Goal: Task Accomplishment & Management: Manage account settings

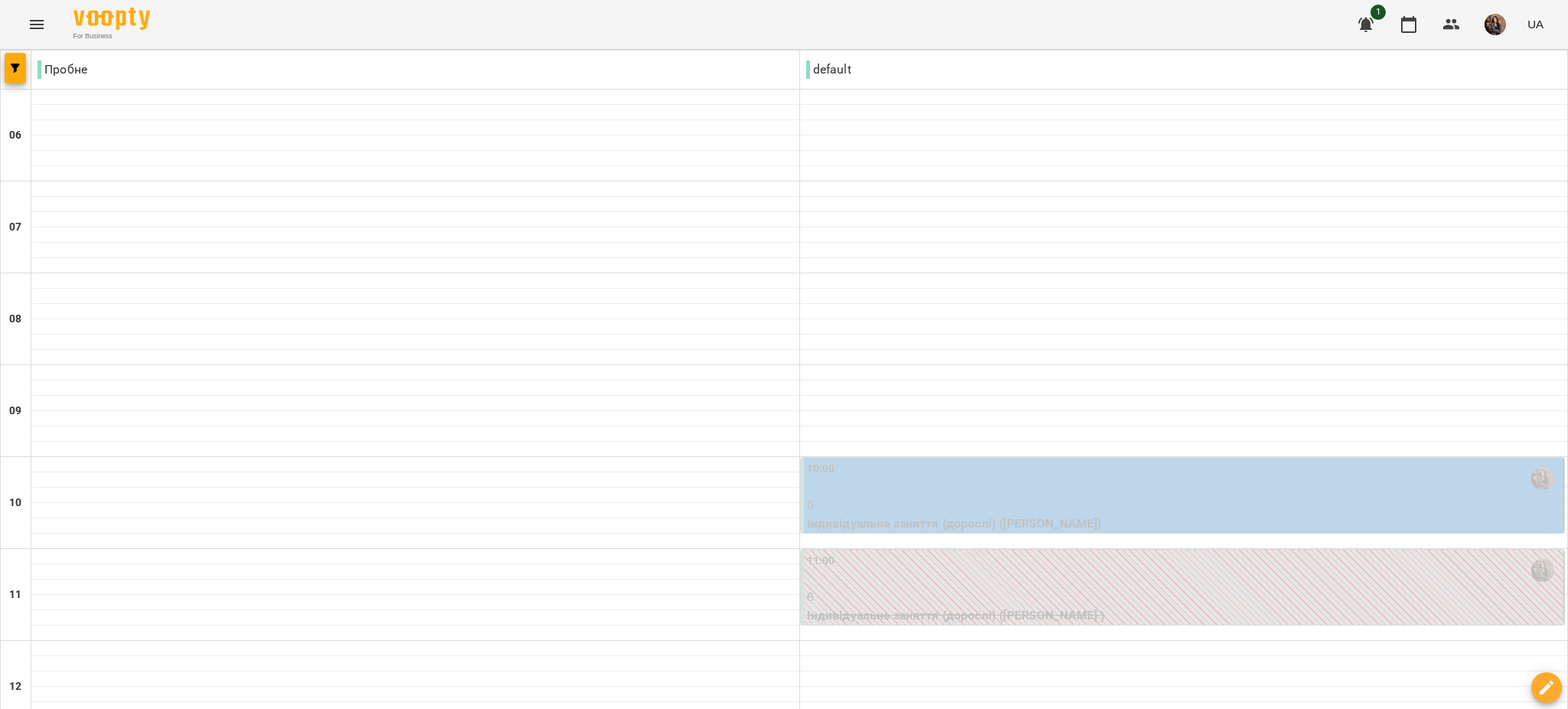
scroll to position [975, 0]
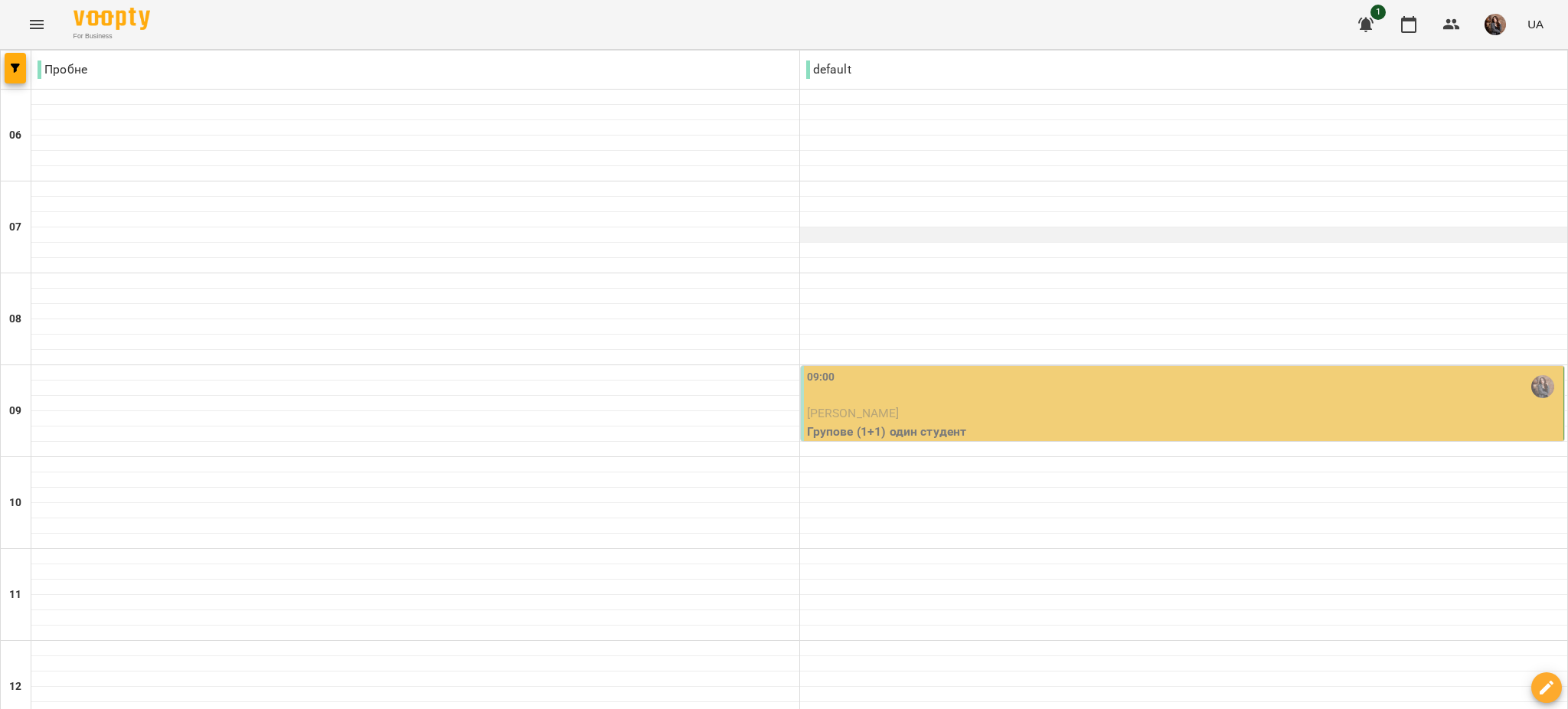
drag, startPoint x: 863, startPoint y: 412, endPoint x: 796, endPoint y: 228, distance: 195.8
click at [800, 228] on div at bounding box center [1184, 235] width 768 height 15
select select "**********"
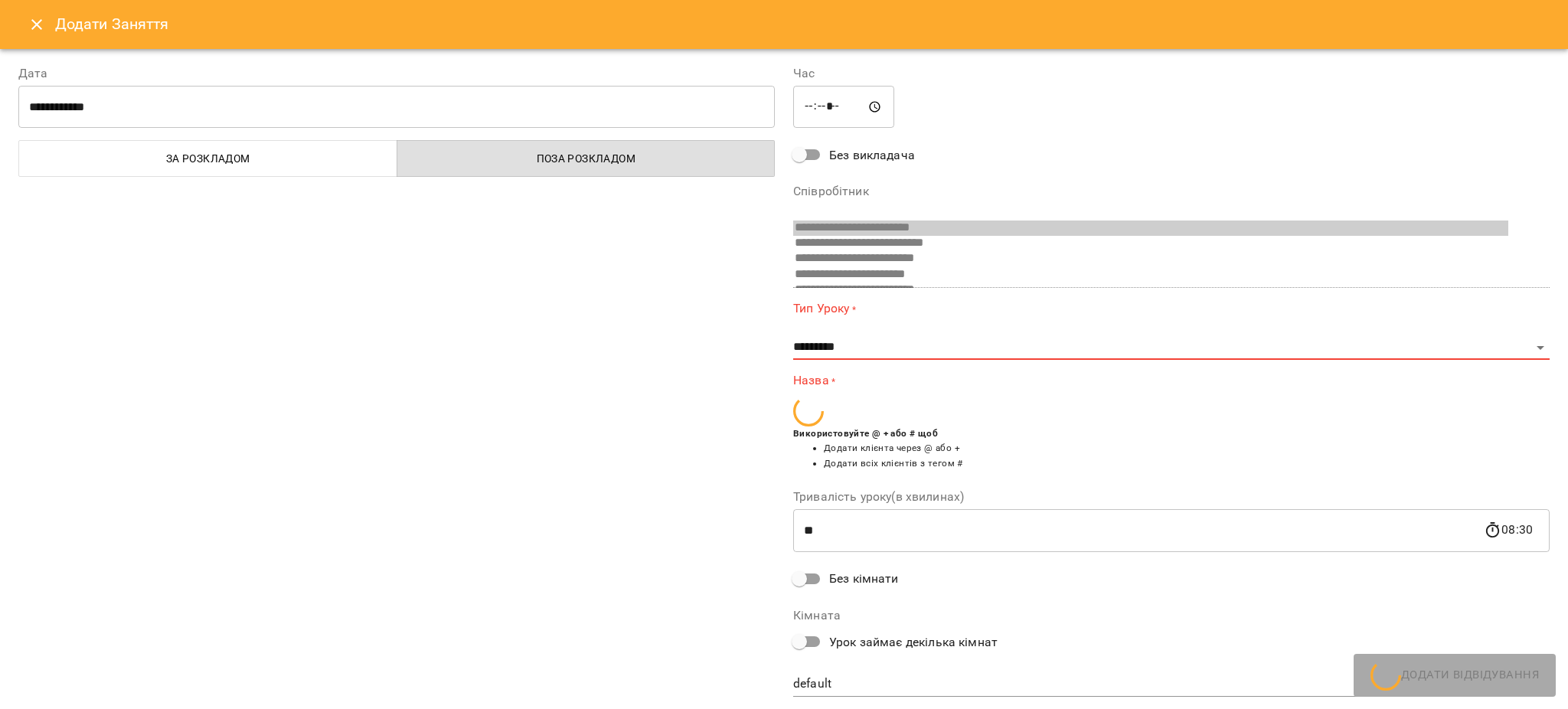
scroll to position [273, 0]
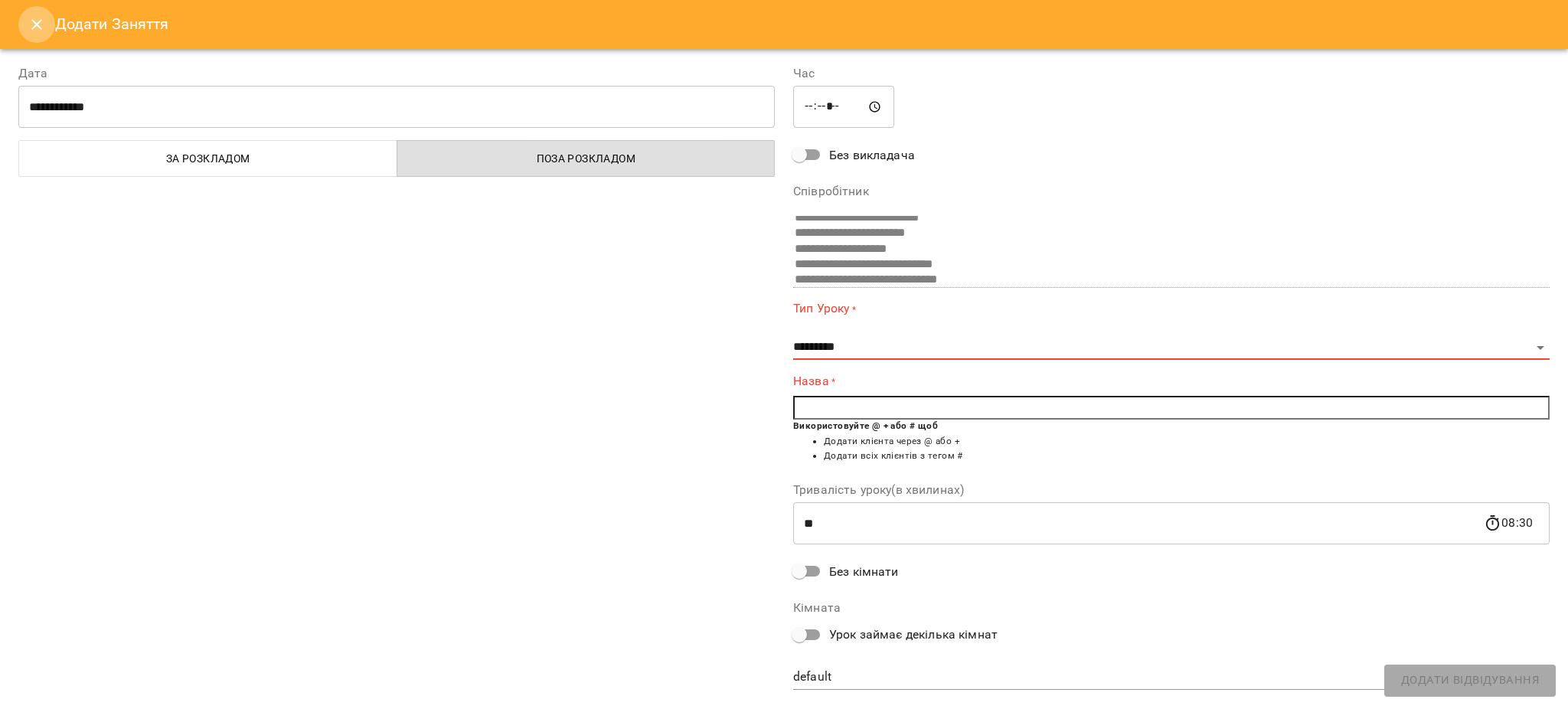
click at [33, 24] on icon "Close" at bounding box center [37, 24] width 18 height 18
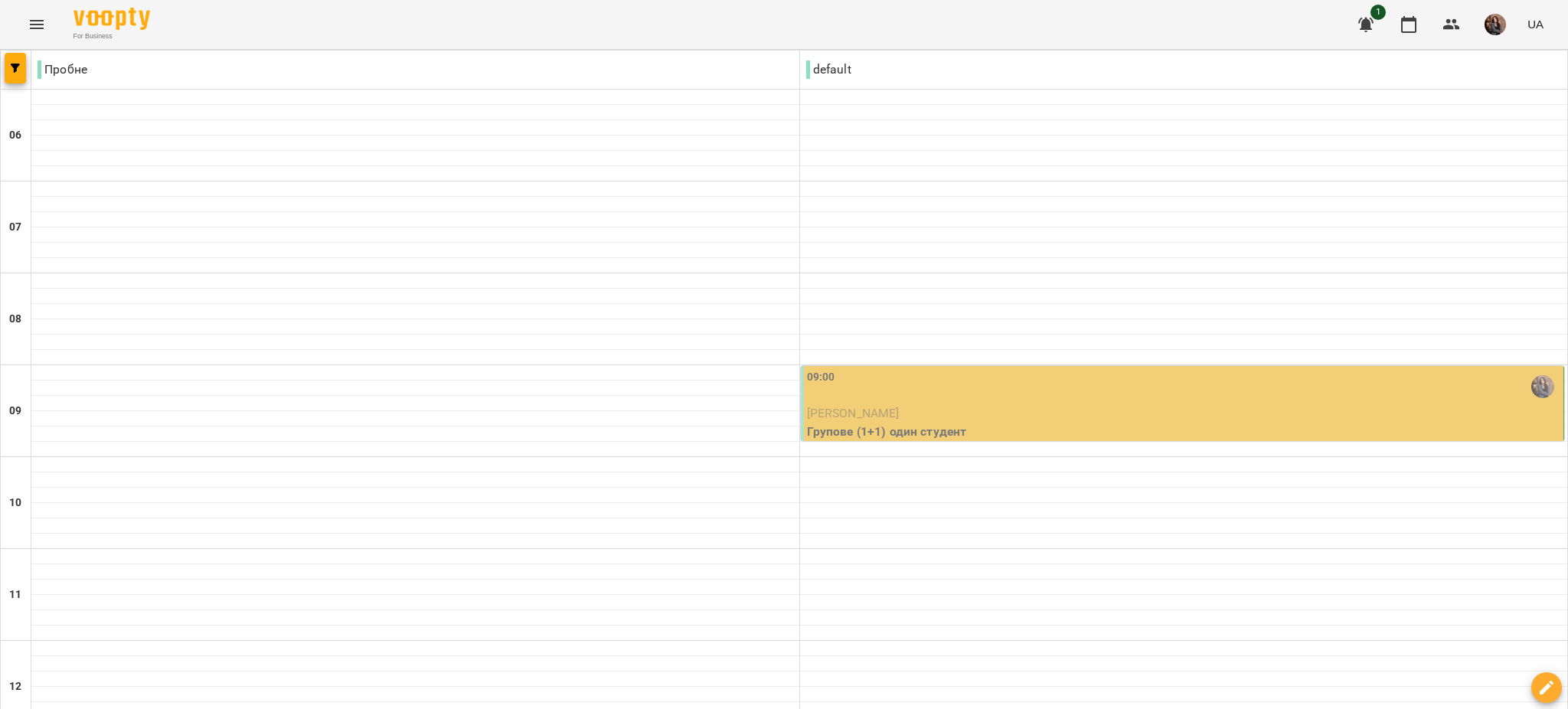
click at [879, 409] on p "[PERSON_NAME]" at bounding box center [1184, 413] width 754 height 18
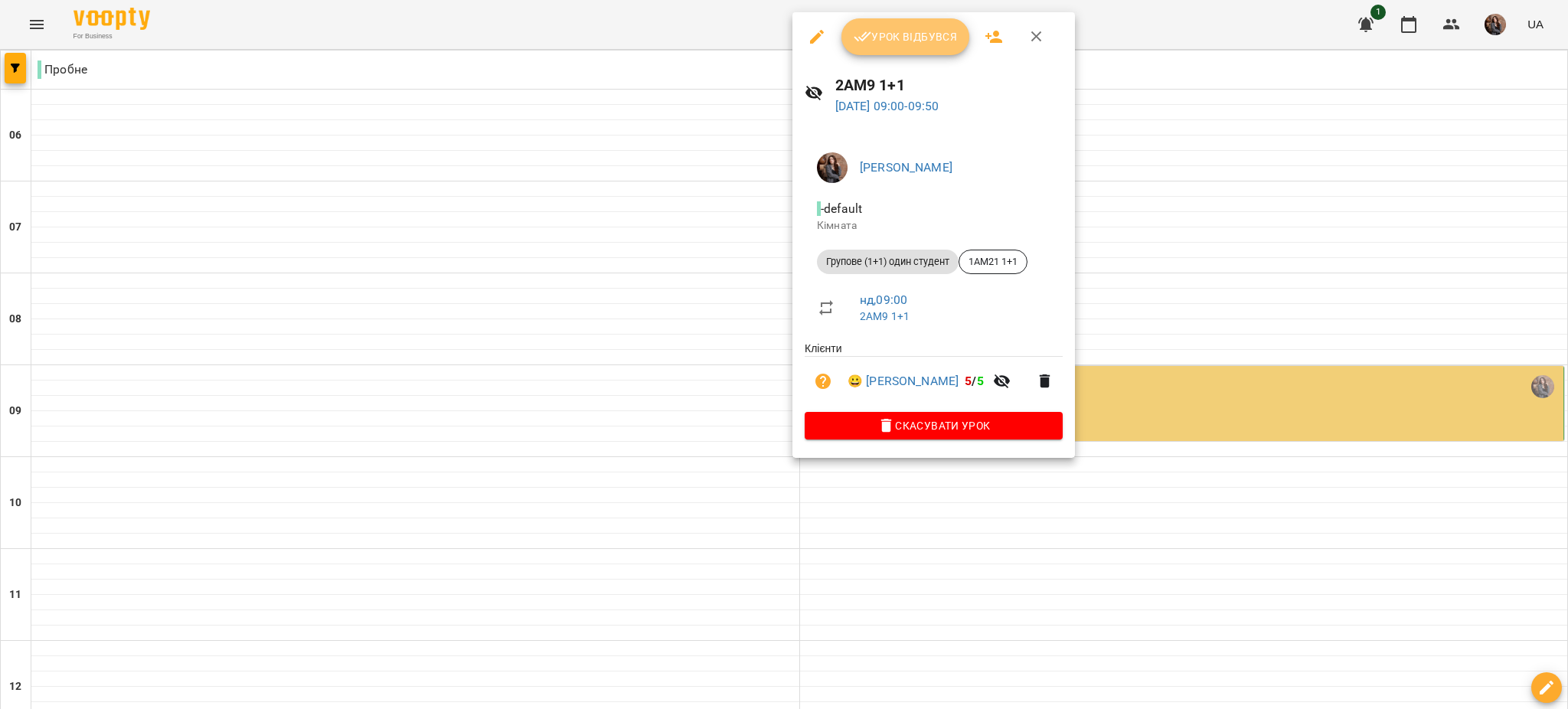
click at [861, 48] on button "Урок відбувся" at bounding box center [905, 37] width 128 height 37
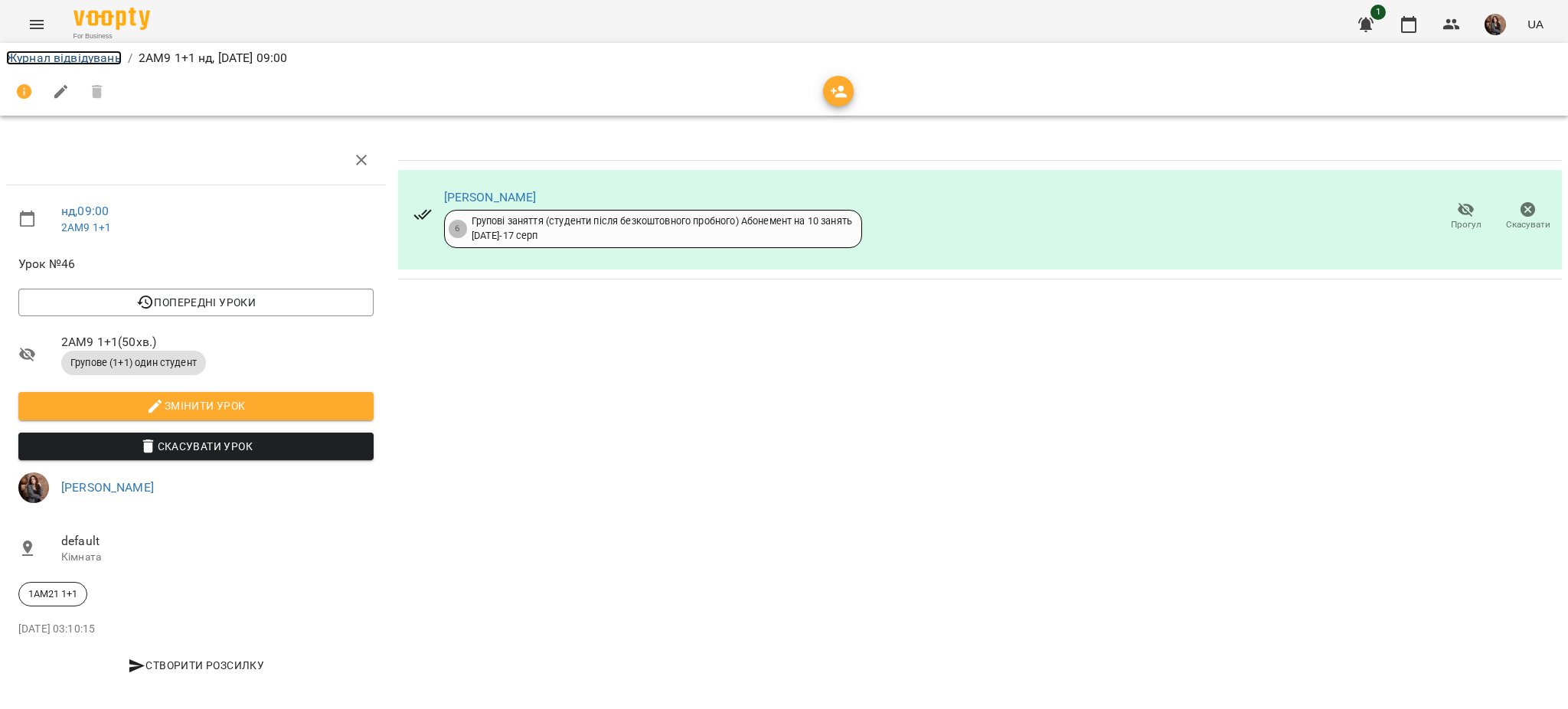
click at [66, 54] on link "Журнал відвідувань" at bounding box center [64, 57] width 116 height 14
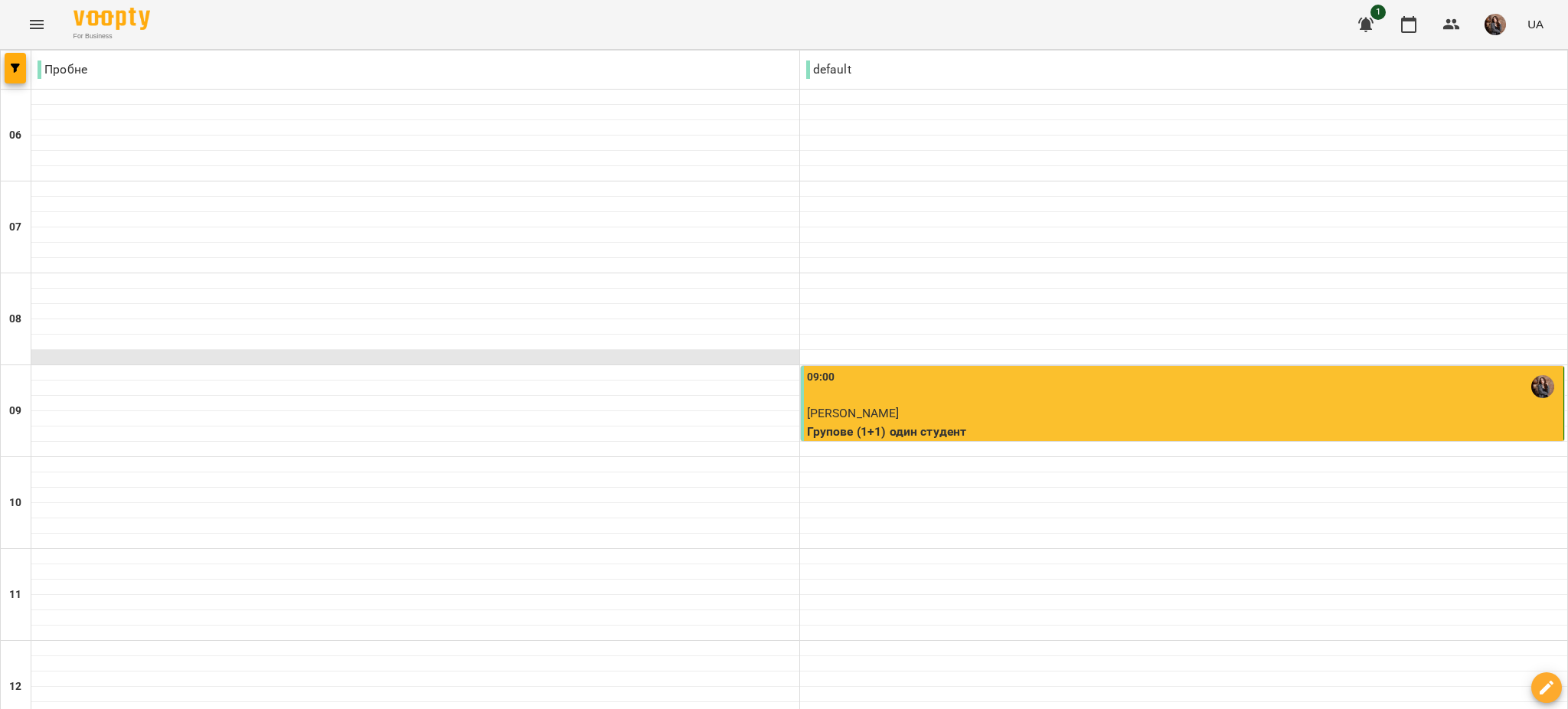
scroll to position [1044, 0]
